Goal: Navigation & Orientation: Go to known website

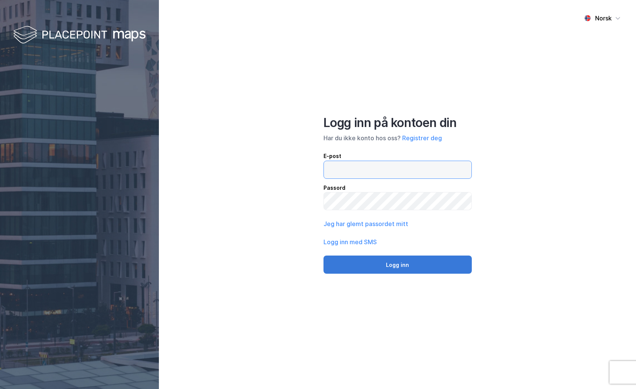
type input "[PERSON_NAME][EMAIL_ADDRESS][DOMAIN_NAME]"
click at [389, 266] on button "Logg inn" at bounding box center [397, 265] width 148 height 18
